Goal: Use online tool/utility: Utilize a website feature to perform a specific function

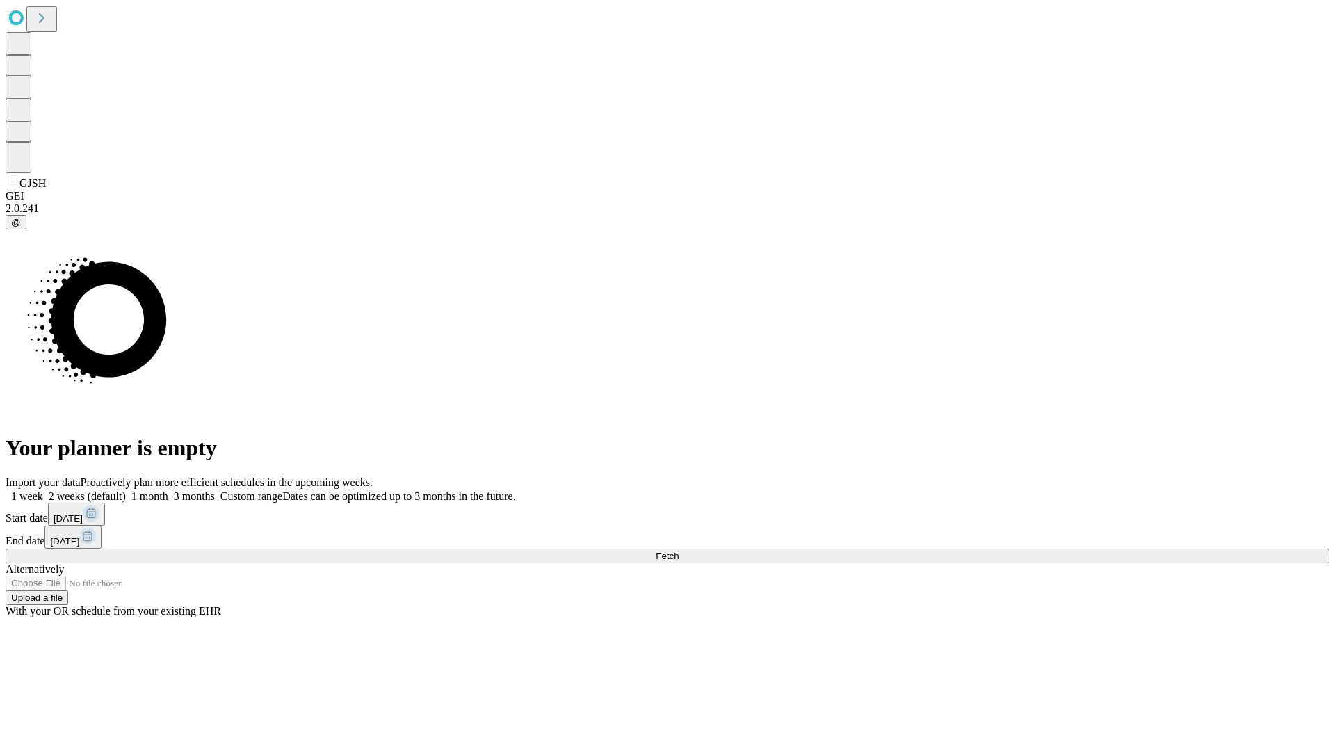
click at [679, 551] on span "Fetch" at bounding box center [667, 556] width 23 height 10
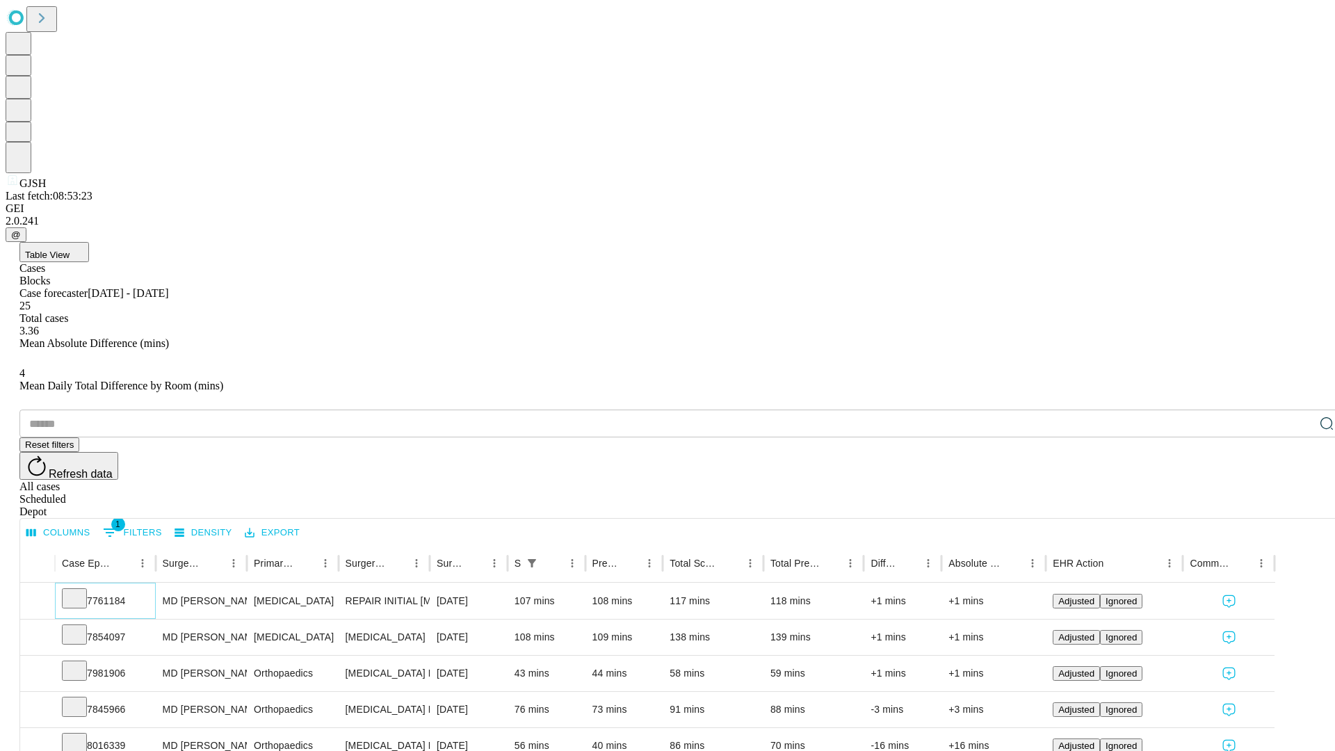
click at [81, 590] on icon at bounding box center [74, 597] width 14 height 14
